Goal: Entertainment & Leisure: Consume media (video, audio)

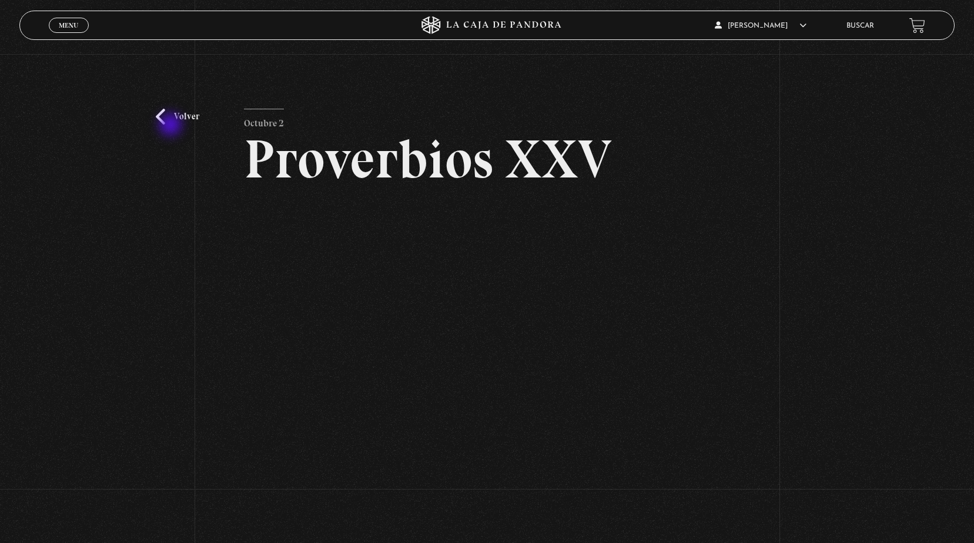
click at [172, 126] on div "Volver Octubre 2 Proverbios XXV" at bounding box center [487, 302] width 974 height 497
click at [172, 124] on link "Volver" at bounding box center [177, 117] width 43 height 16
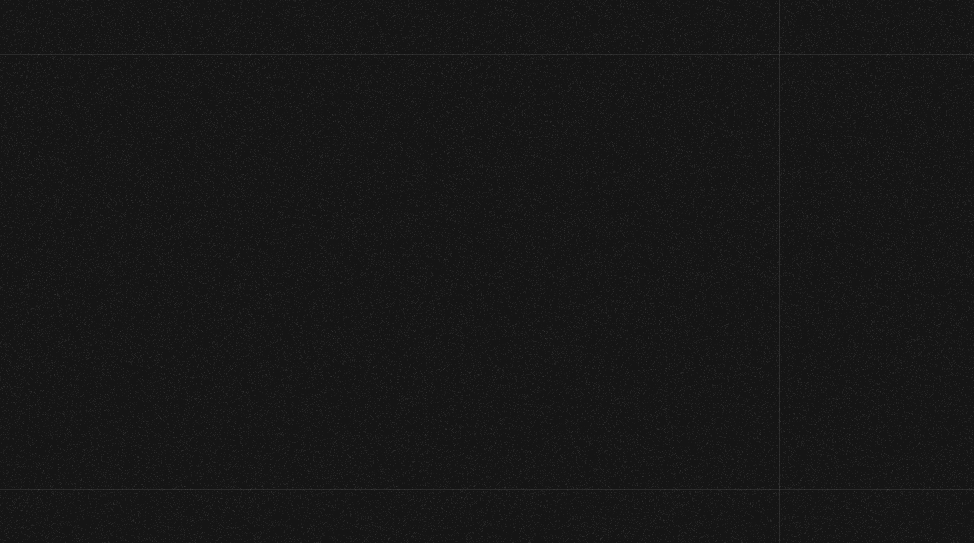
scroll to position [121, 0]
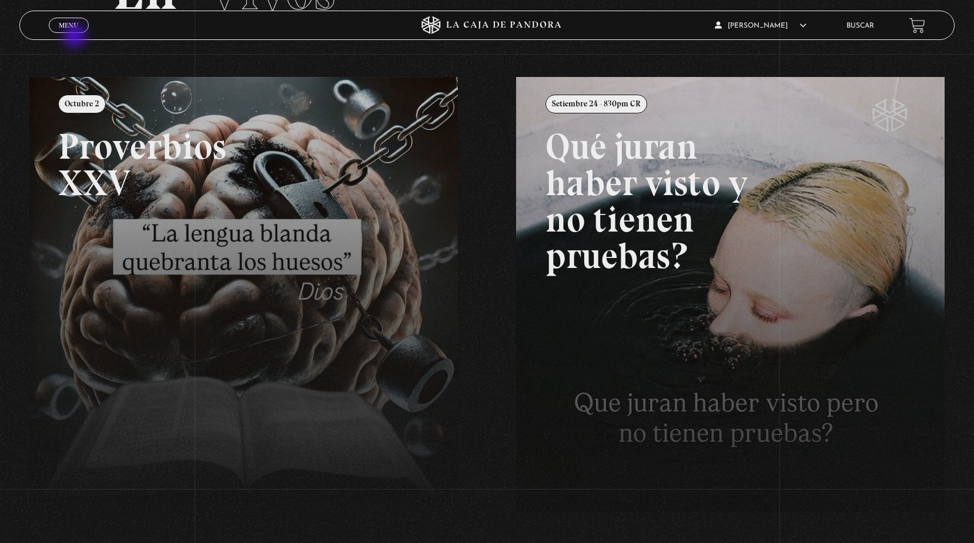
click at [76, 37] on div "Menu Cerrar" at bounding box center [195, 25] width 292 height 28
click at [75, 32] on span "Cerrar" at bounding box center [69, 36] width 28 height 8
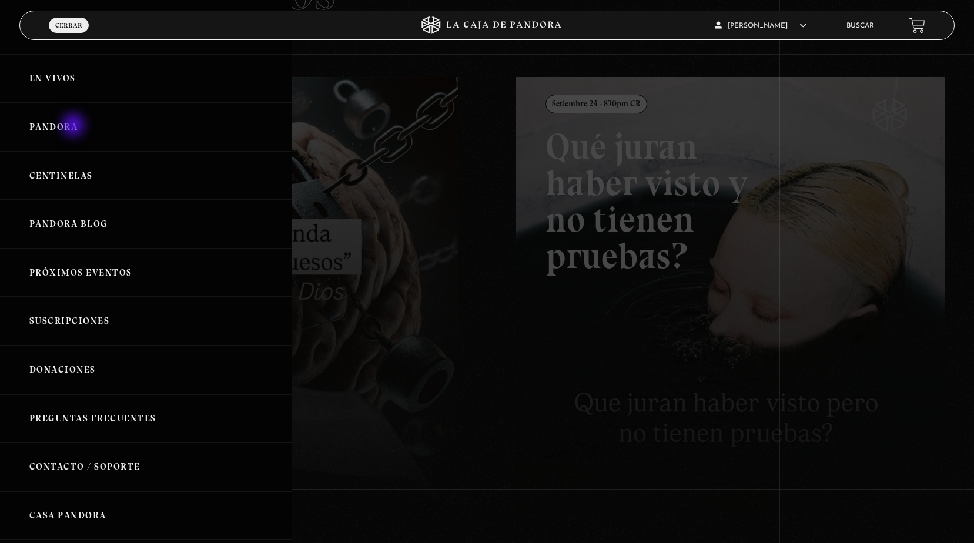
click at [75, 126] on link "Pandora" at bounding box center [146, 127] width 292 height 49
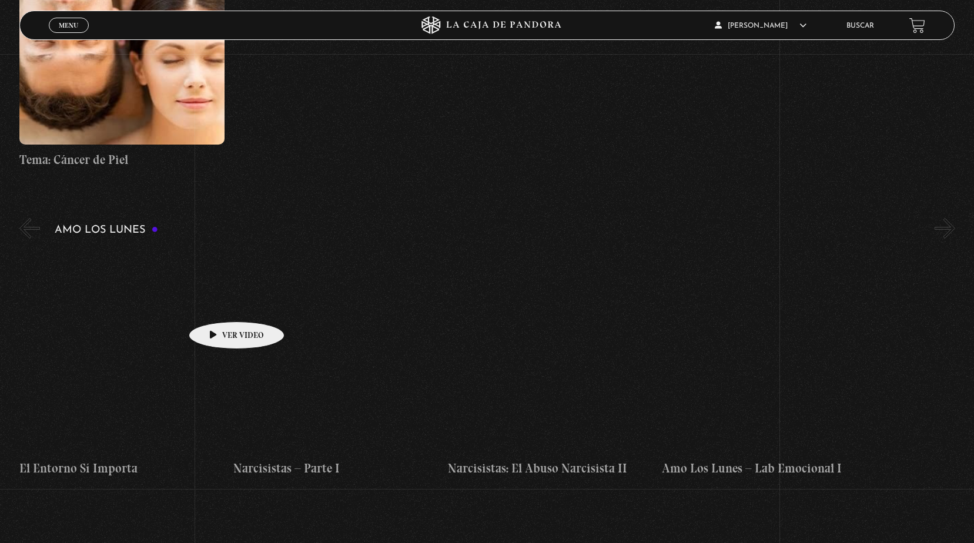
scroll to position [4643, 0]
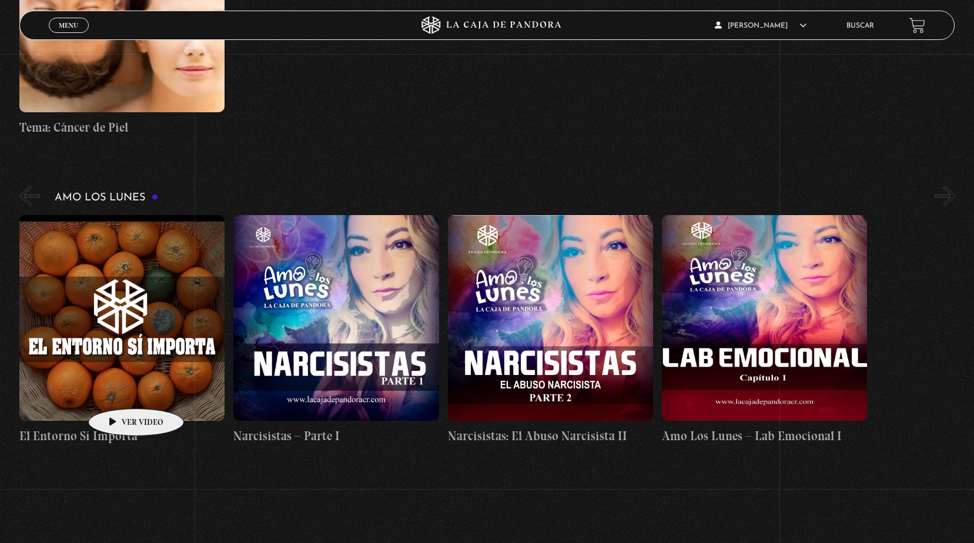
click at [118, 391] on figure at bounding box center [121, 317] width 205 height 205
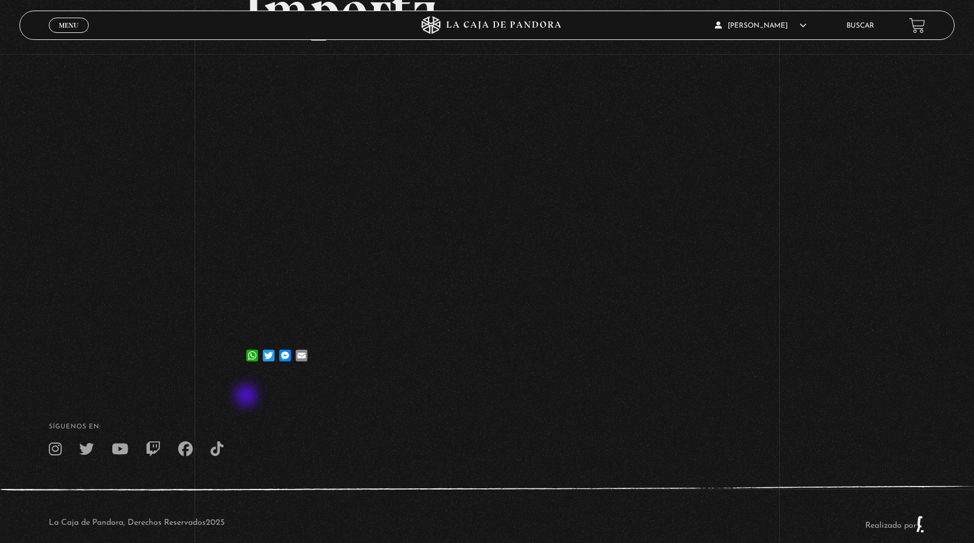
scroll to position [225, 0]
